Goal: Information Seeking & Learning: Learn about a topic

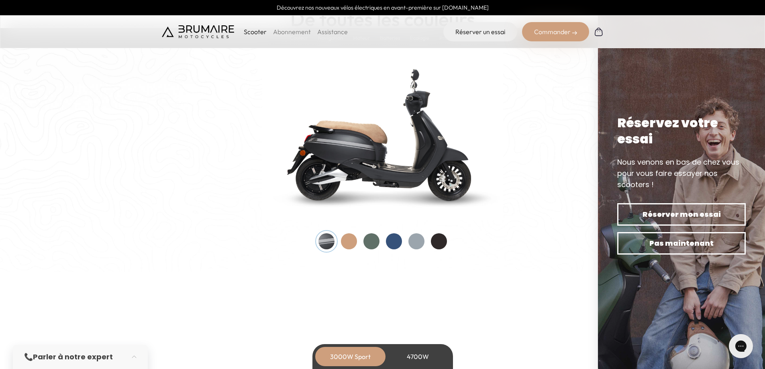
scroll to position [843, 0]
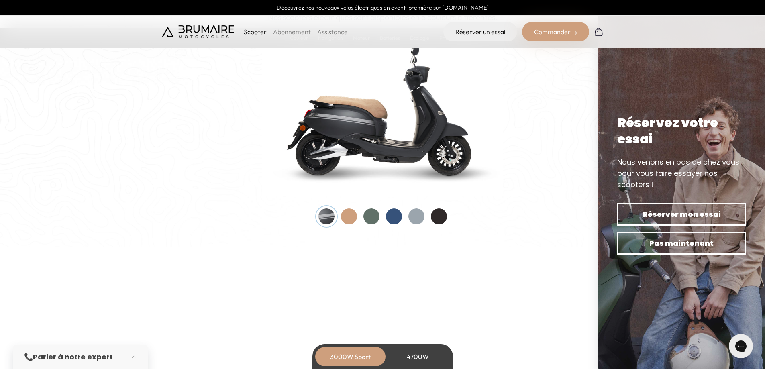
click at [347, 220] on div at bounding box center [349, 216] width 16 height 16
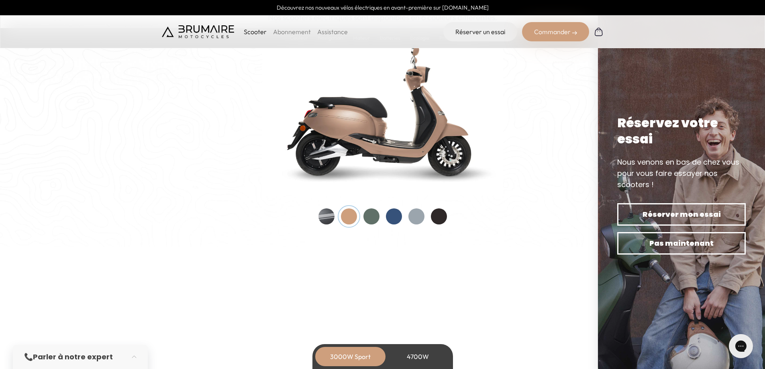
click at [392, 221] on div at bounding box center [394, 216] width 16 height 16
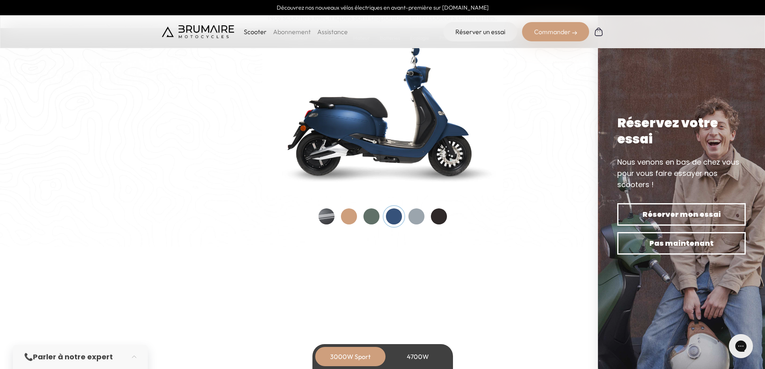
click at [436, 216] on div at bounding box center [439, 216] width 16 height 16
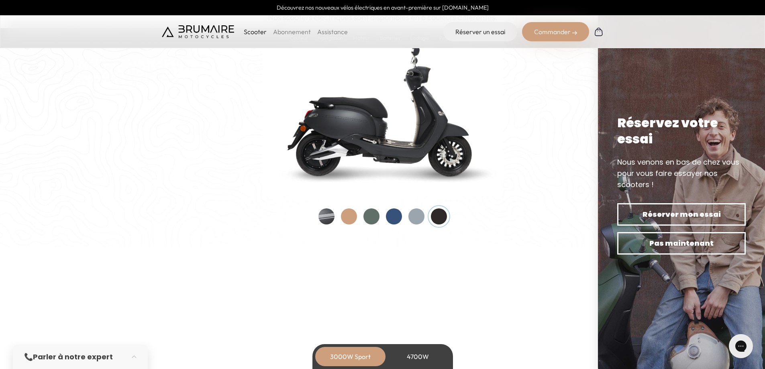
click at [323, 218] on div at bounding box center [326, 216] width 16 height 16
click at [346, 216] on div at bounding box center [349, 216] width 16 height 16
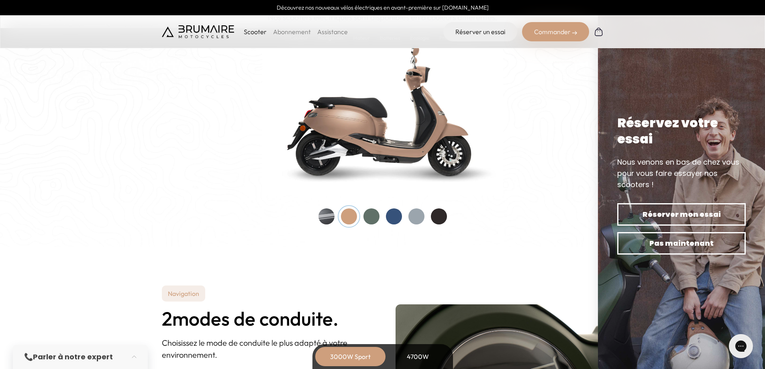
click at [373, 216] on div at bounding box center [371, 216] width 16 height 16
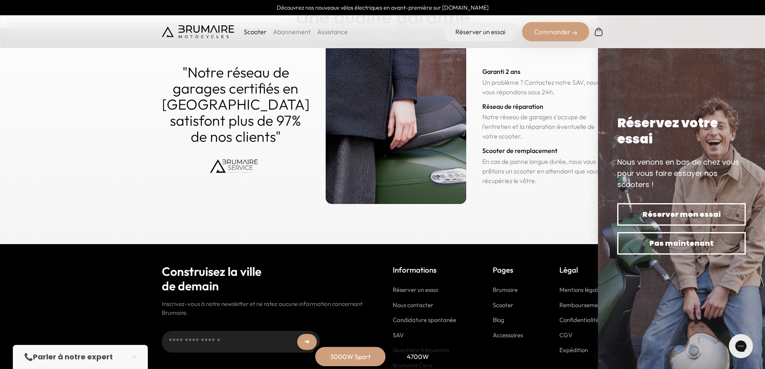
scroll to position [3956, 0]
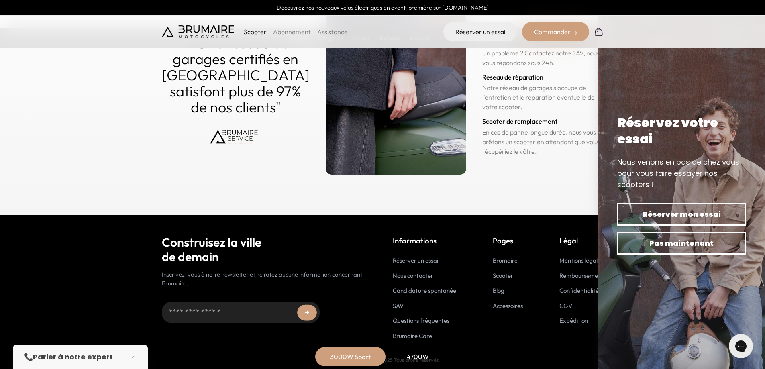
click at [562, 185] on section "Qualité Une qualité garantie "Notre réseau de garages certifiés en [GEOGRAPHIC_…" at bounding box center [382, 64] width 765 height 301
drag, startPoint x: 565, startPoint y: 173, endPoint x: 480, endPoint y: 164, distance: 86.0
click at [480, 164] on div ""Notre réseau de garages certifiés en [GEOGRAPHIC_DATA] satisfont plus de 97% d…" at bounding box center [383, 94] width 442 height 161
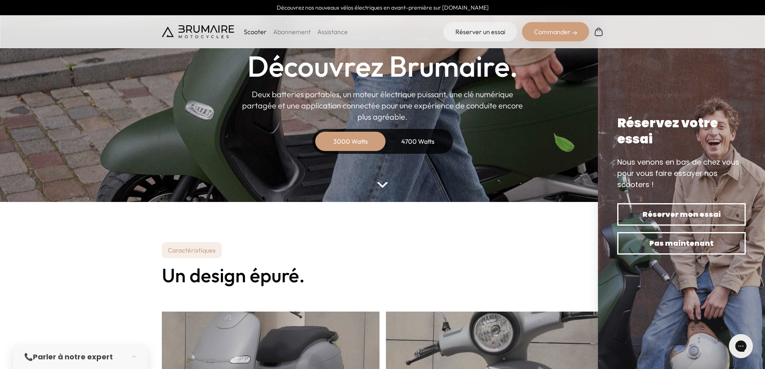
scroll to position [0, 0]
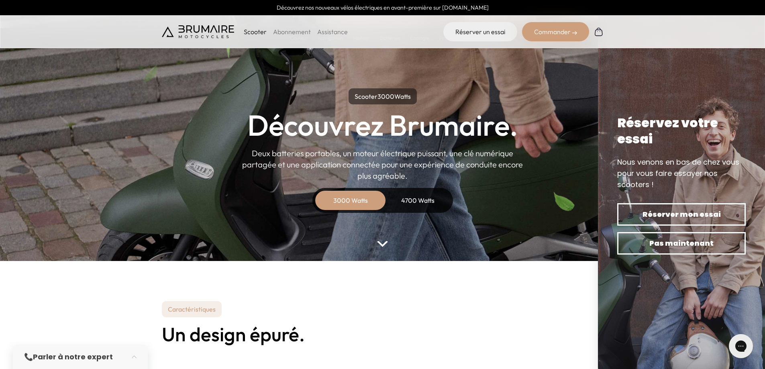
click at [412, 199] on div "4700 Watts" at bounding box center [418, 200] width 64 height 19
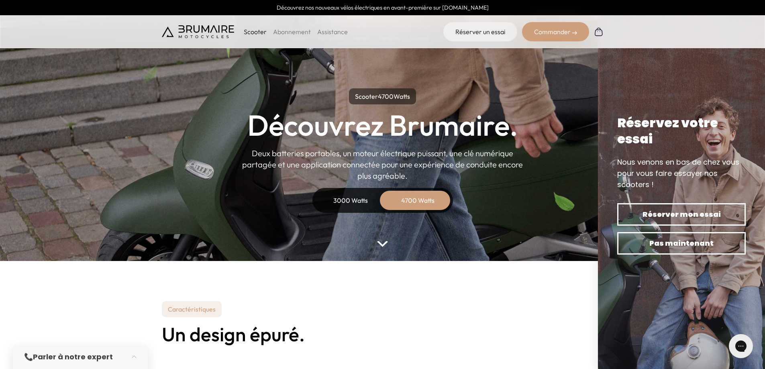
click at [343, 200] on div "3000 Watts" at bounding box center [350, 200] width 64 height 19
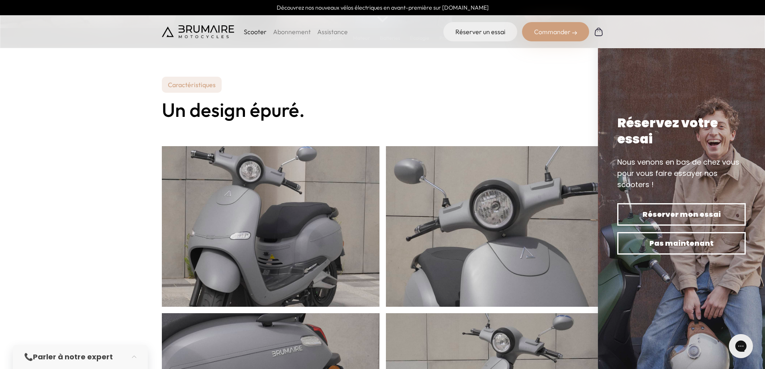
scroll to position [241, 0]
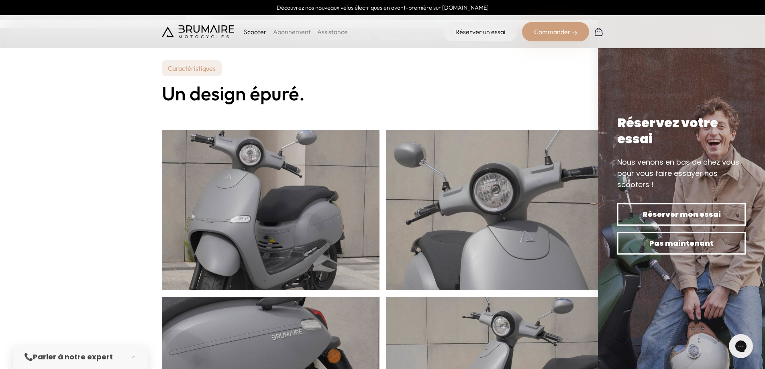
click at [184, 67] on p "Caractéristiques" at bounding box center [192, 68] width 60 height 16
